Goal: Information Seeking & Learning: Learn about a topic

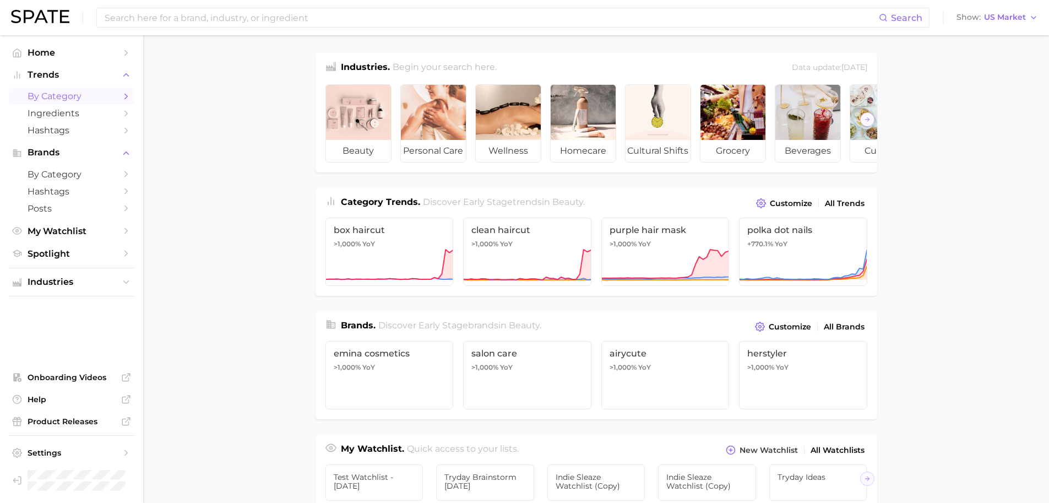
click at [76, 101] on span "by Category" at bounding box center [72, 96] width 88 height 10
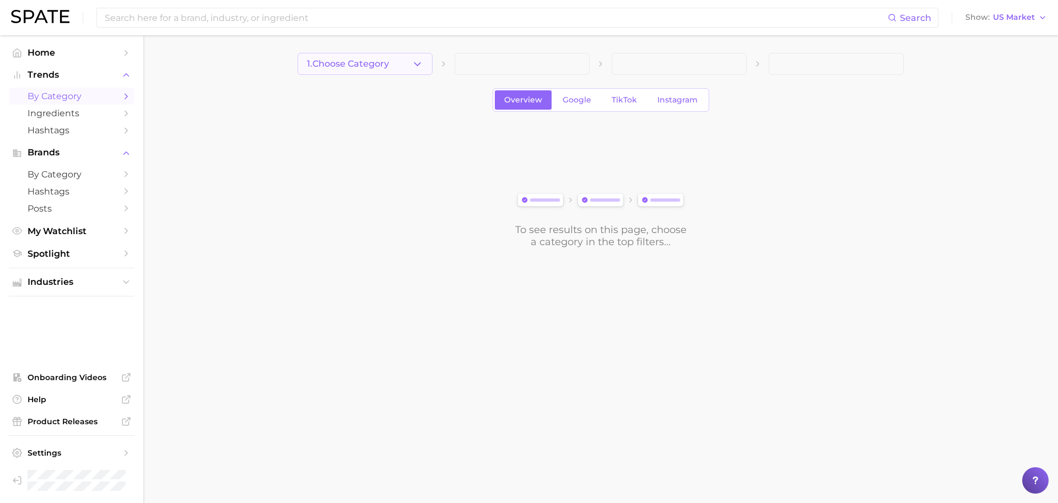
click at [370, 59] on span "1. Choose Category" at bounding box center [348, 64] width 82 height 10
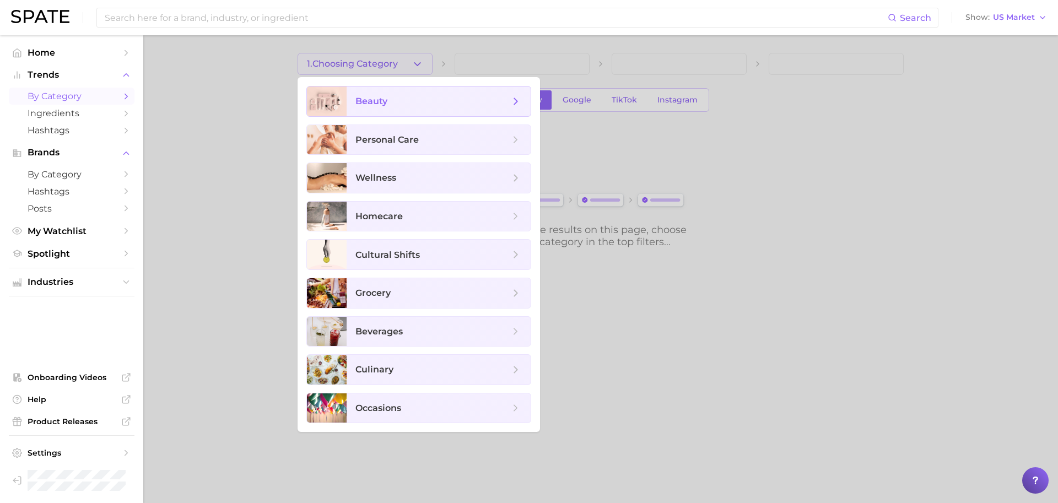
click at [389, 99] on span "beauty" at bounding box center [432, 101] width 154 height 12
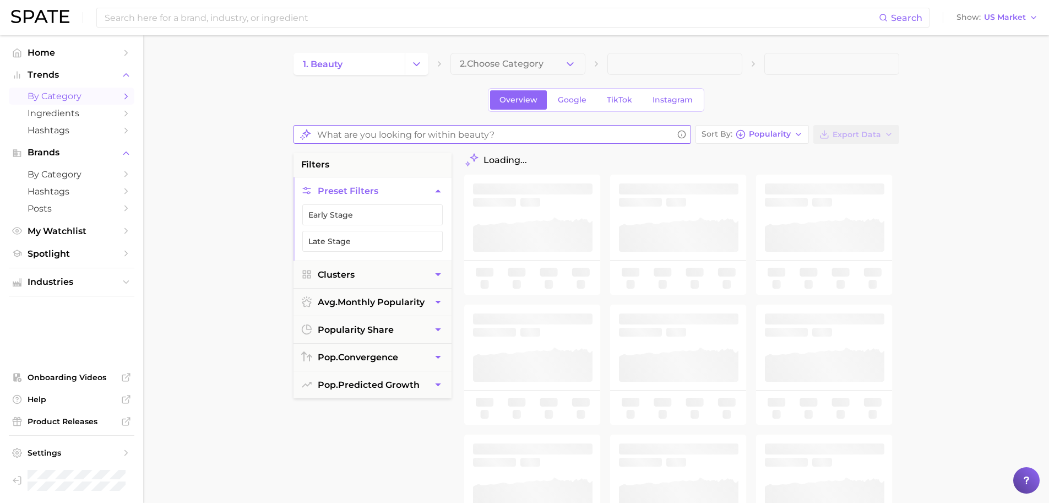
click at [569, 129] on input "What are you looking for within beauty?" at bounding box center [495, 134] width 356 height 21
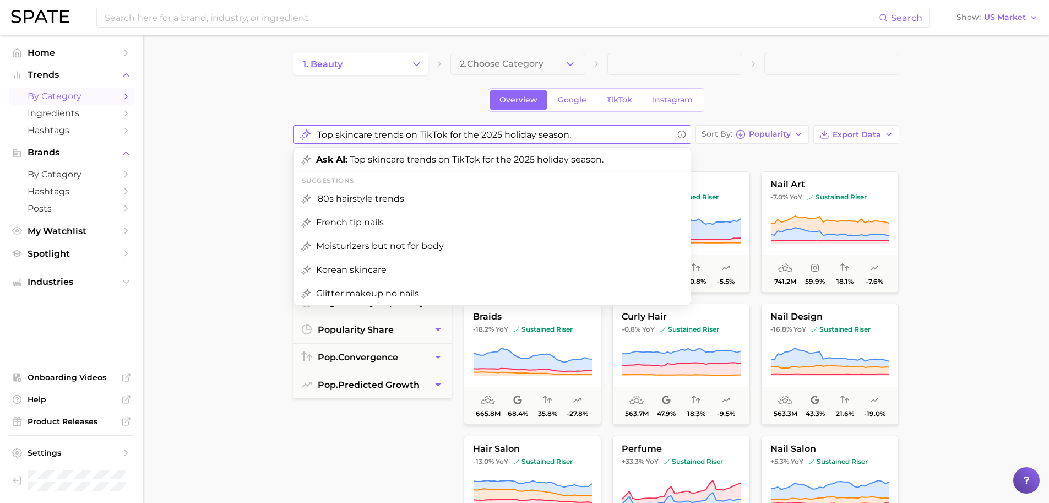
type input "Top skincare trends on TikTok for the 2025 holiday season."
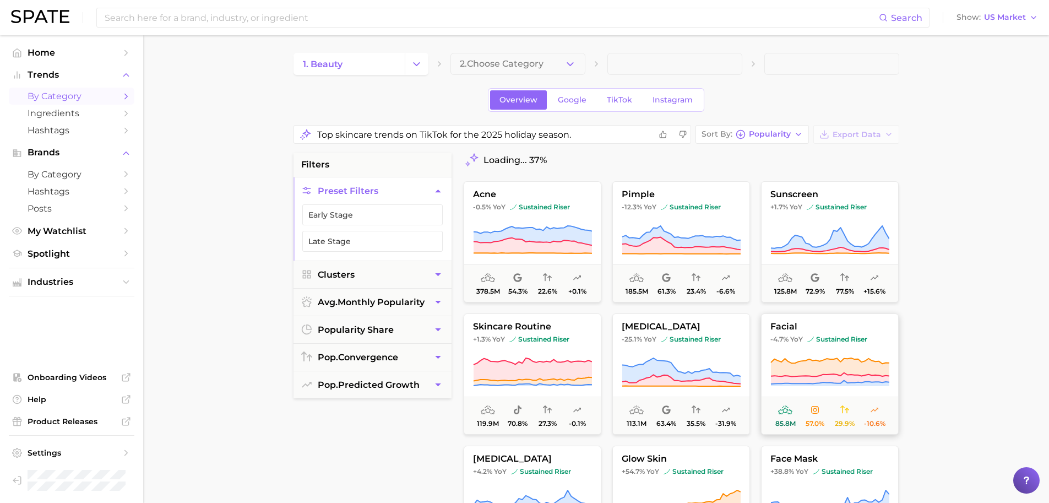
click at [869, 368] on icon at bounding box center [830, 367] width 118 height 18
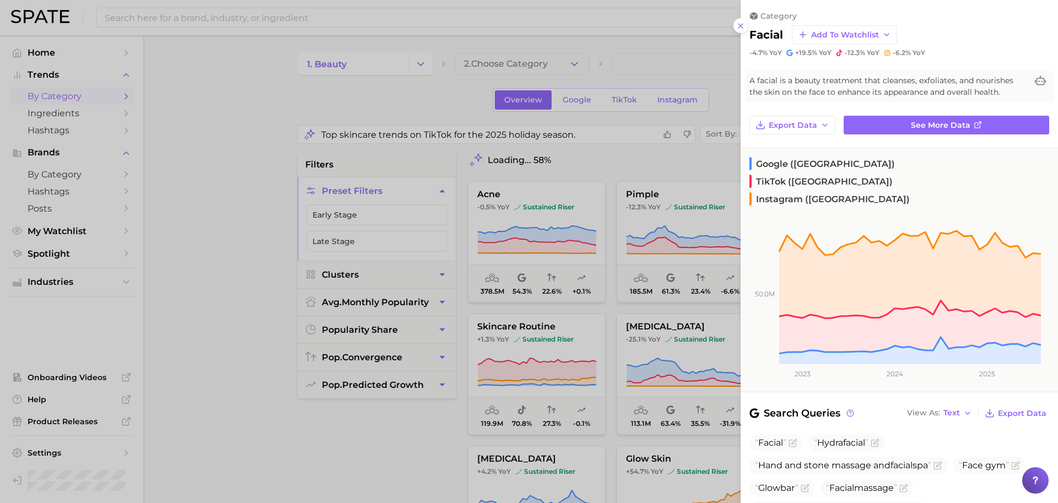
click at [708, 97] on div at bounding box center [529, 251] width 1058 height 503
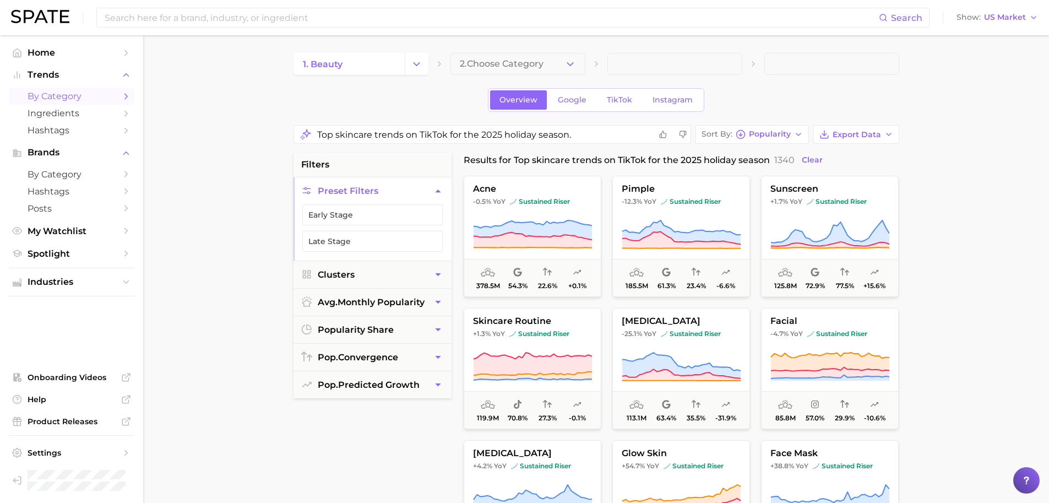
click at [261, 213] on main "1. beauty 2. Choose Category Overview Google TikTok Instagram Top skincare tren…" at bounding box center [596, 464] width 906 height 859
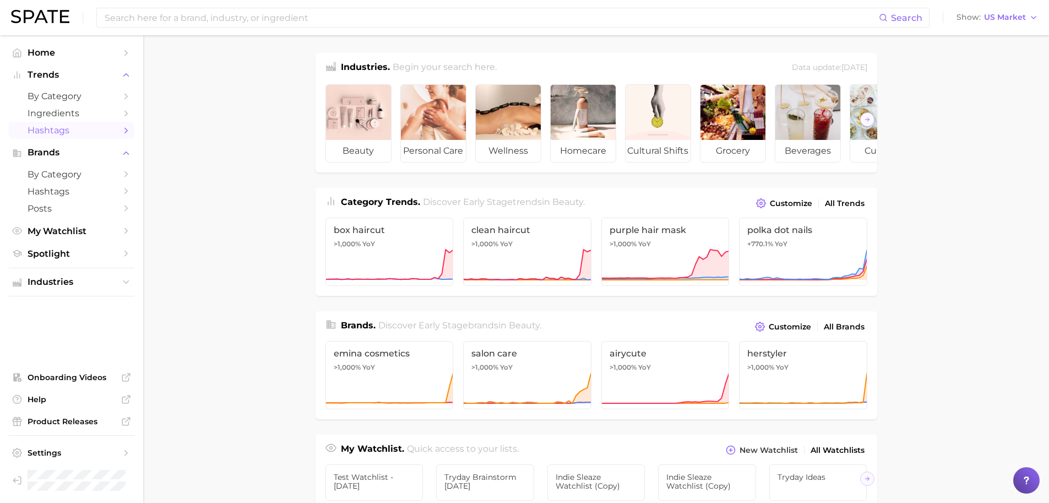
click at [76, 138] on link "Hashtags" at bounding box center [72, 130] width 126 height 17
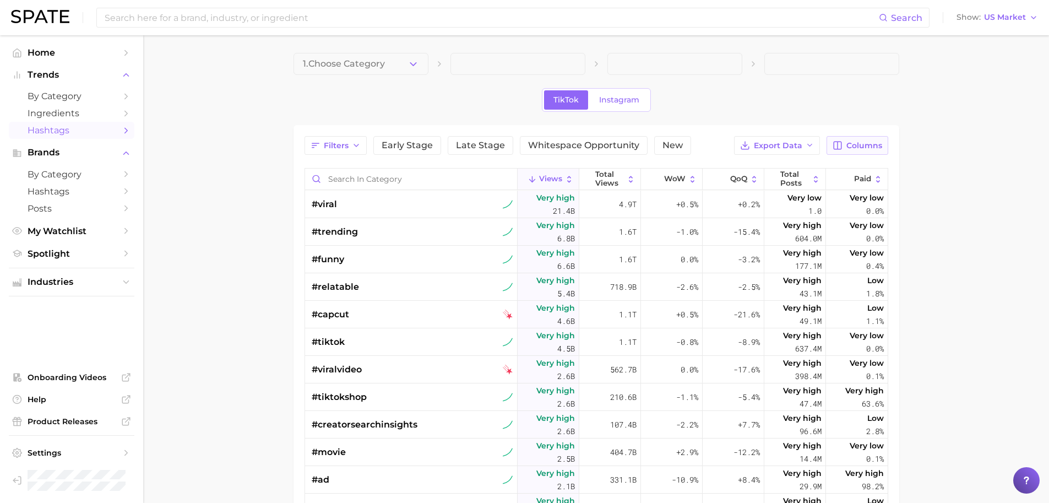
click at [851, 144] on span "Columns" at bounding box center [865, 145] width 36 height 9
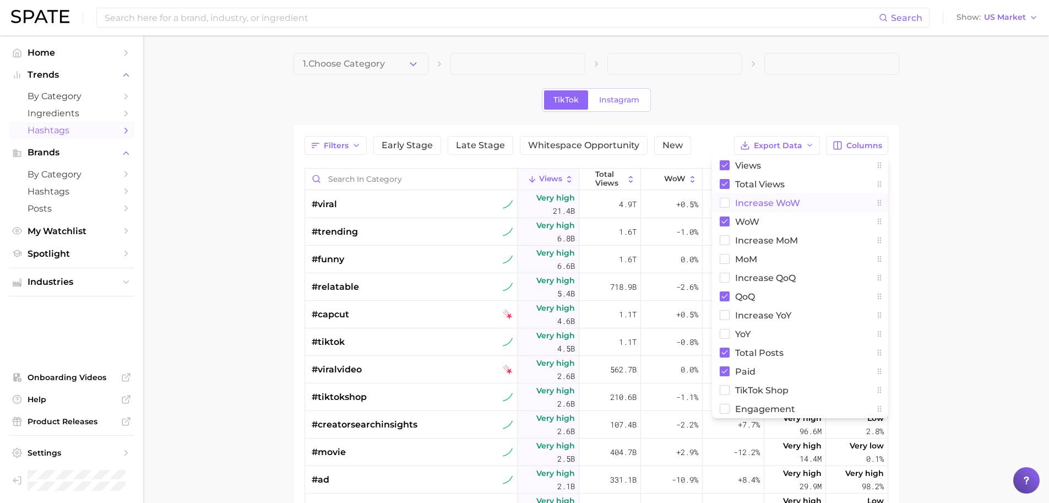
click at [772, 198] on span "Increase WoW" at bounding box center [767, 202] width 65 height 9
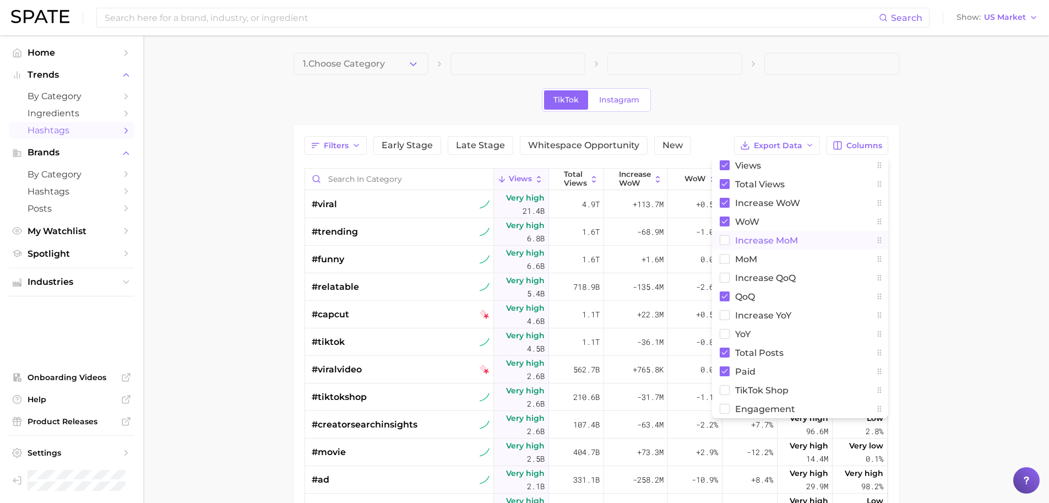
click at [757, 233] on button "increase MoM" at bounding box center [800, 240] width 176 height 19
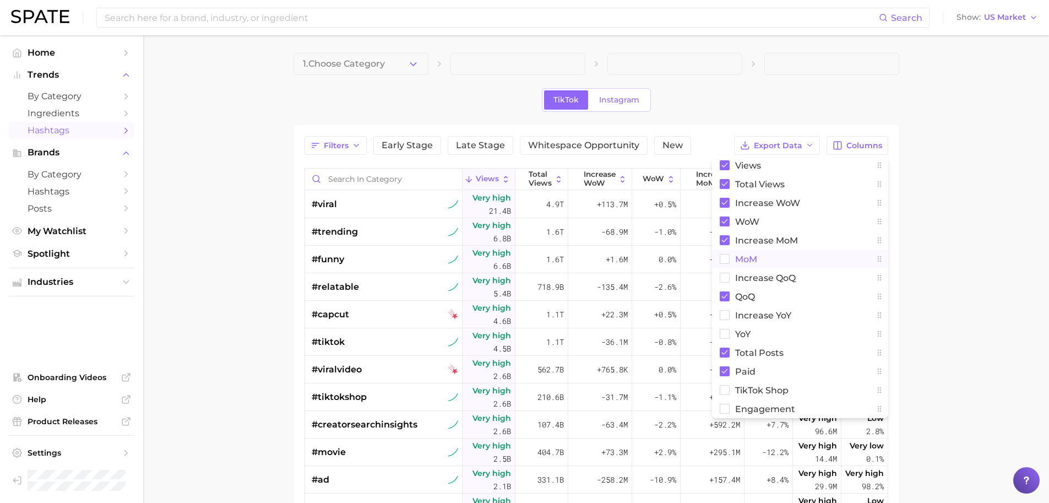
click at [753, 254] on span "MoM" at bounding box center [746, 258] width 22 height 9
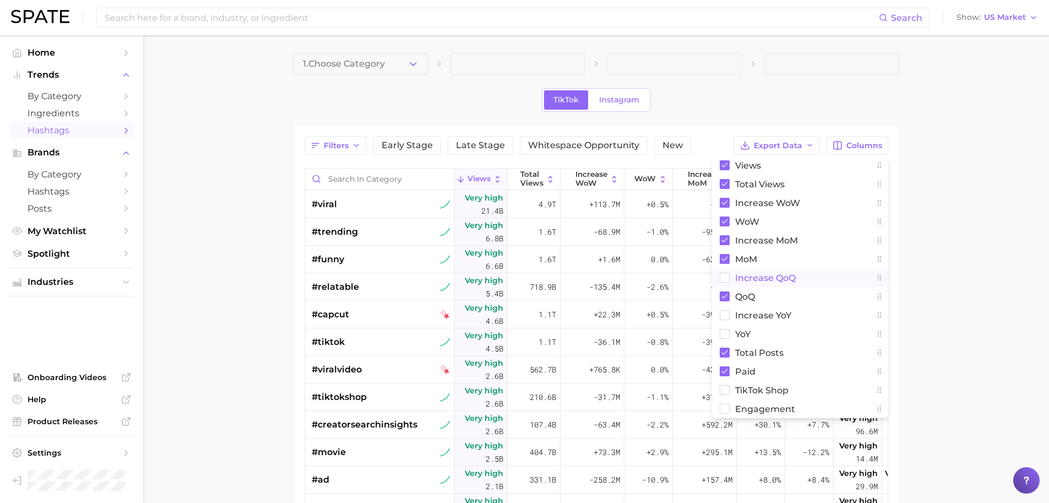
click at [757, 273] on span "increase QoQ" at bounding box center [765, 277] width 61 height 9
click at [751, 322] on button "increase YoY" at bounding box center [800, 315] width 176 height 19
click at [749, 333] on span "YoY" at bounding box center [742, 333] width 15 height 9
click at [767, 394] on span "TikTok Shop" at bounding box center [761, 390] width 53 height 9
click at [772, 407] on span "engagement" at bounding box center [765, 408] width 60 height 9
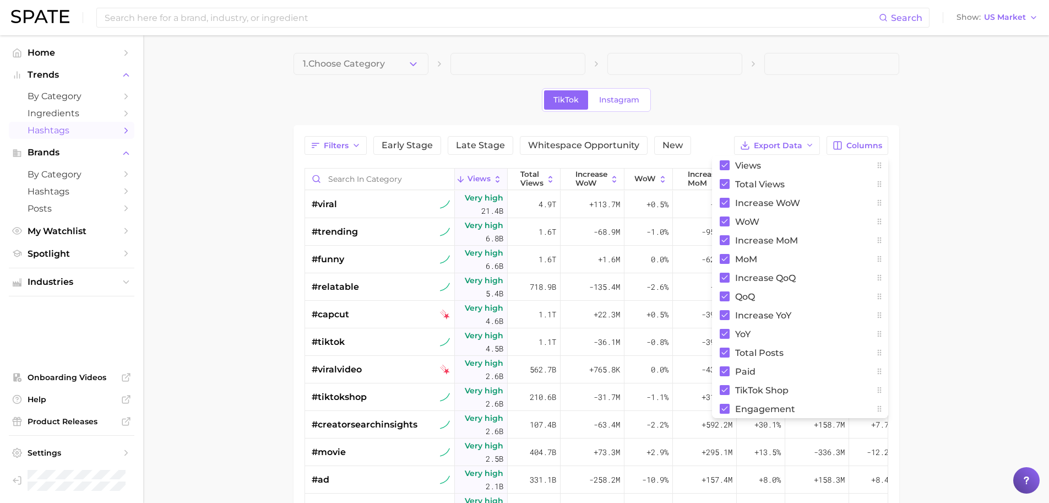
click at [966, 311] on main "1. Choose Category TikTok Instagram Filters Early Stage Late Stage Whitespace O…" at bounding box center [596, 386] width 906 height 702
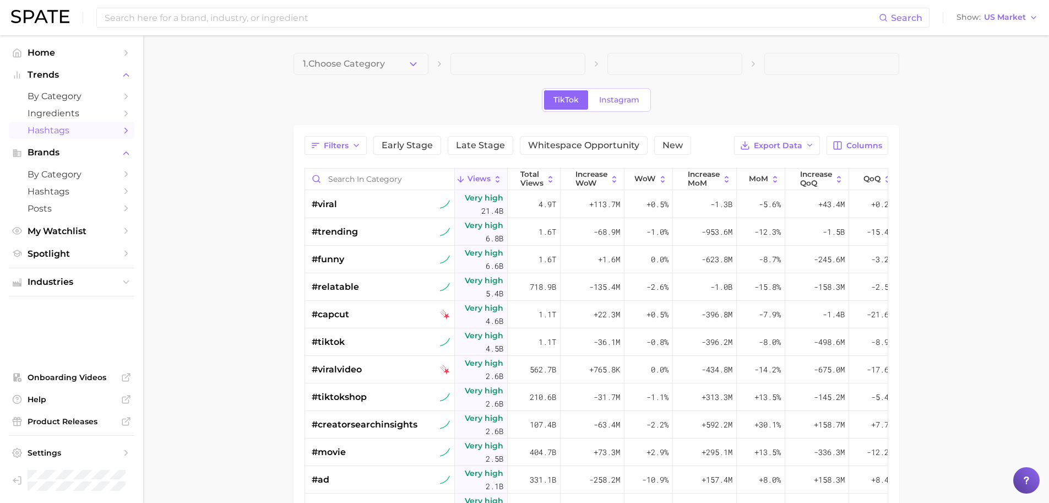
click at [442, 145] on div "Filters Early Stage Late Stage Whitespace Opportunity New" at bounding box center [498, 145] width 387 height 19
click at [616, 105] on link "Instagram" at bounding box center [619, 99] width 59 height 19
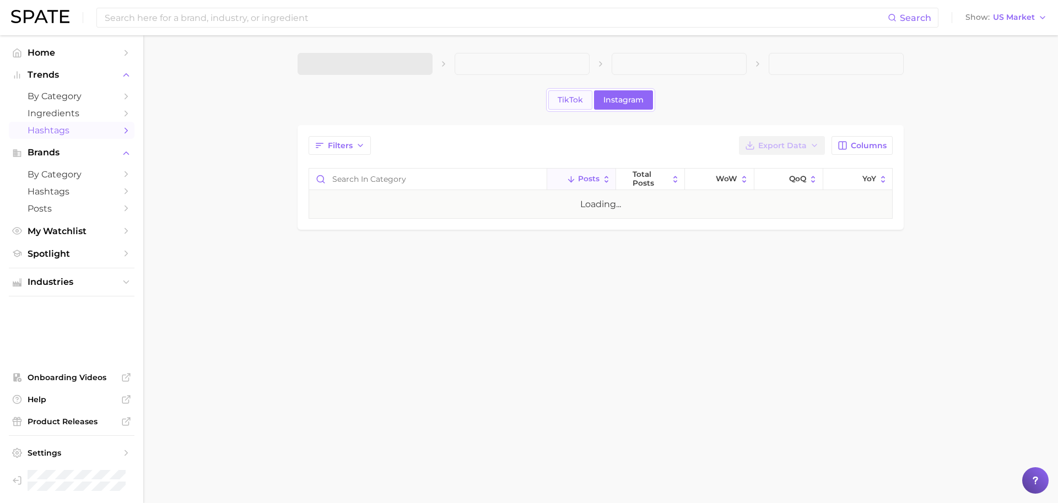
click at [582, 106] on link "TikTok" at bounding box center [570, 99] width 44 height 19
